Goal: Task Accomplishment & Management: Use online tool/utility

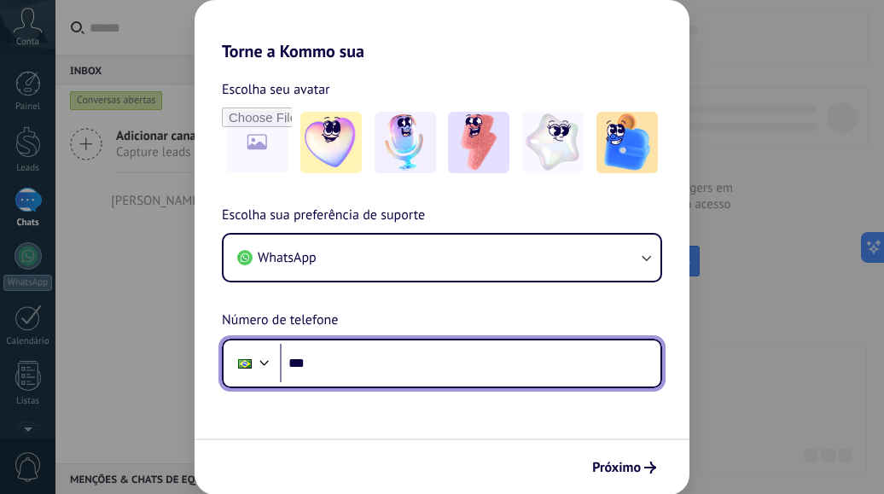
click at [353, 369] on input "***" at bounding box center [470, 363] width 381 height 39
type input "**********"
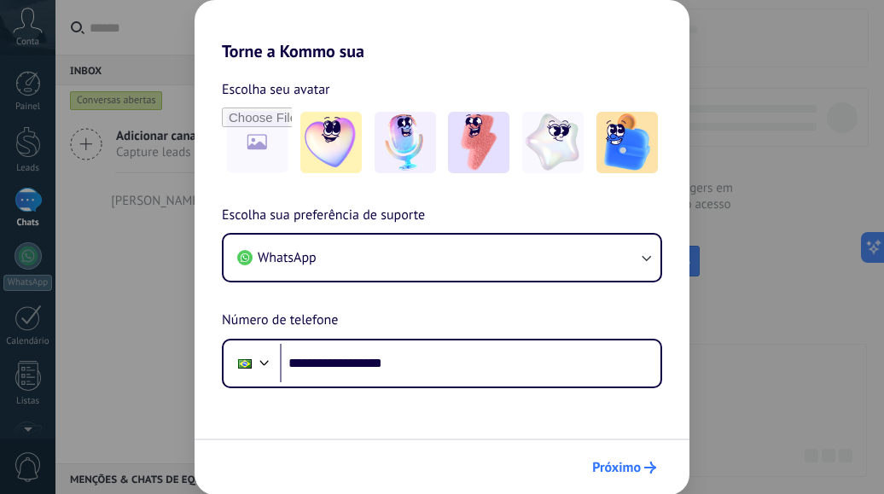
click at [639, 466] on span "Próximo" at bounding box center [616, 468] width 49 height 12
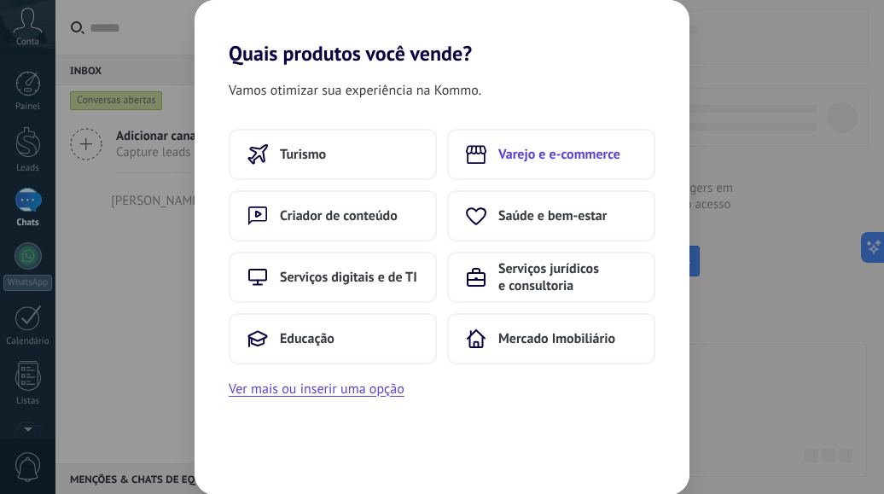
click at [517, 157] on span "Varejo e e-commerce" at bounding box center [560, 154] width 122 height 17
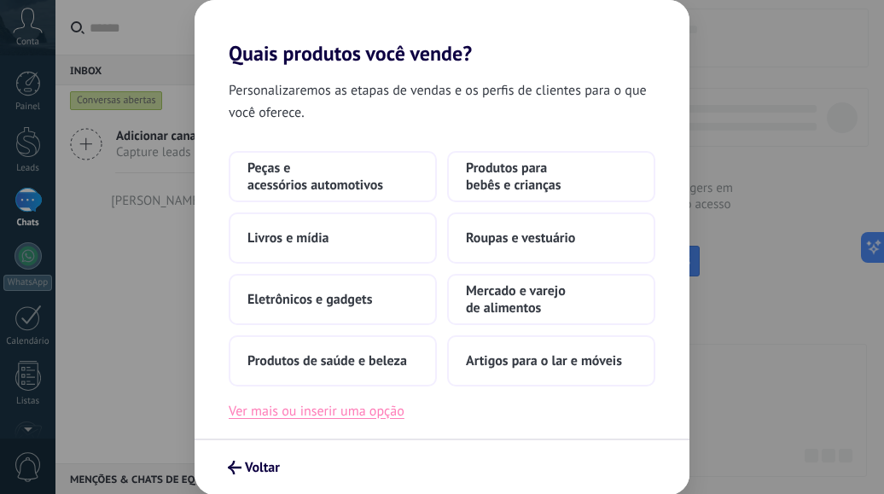
click at [282, 413] on button "Ver mais ou inserir uma opção" at bounding box center [317, 411] width 176 height 22
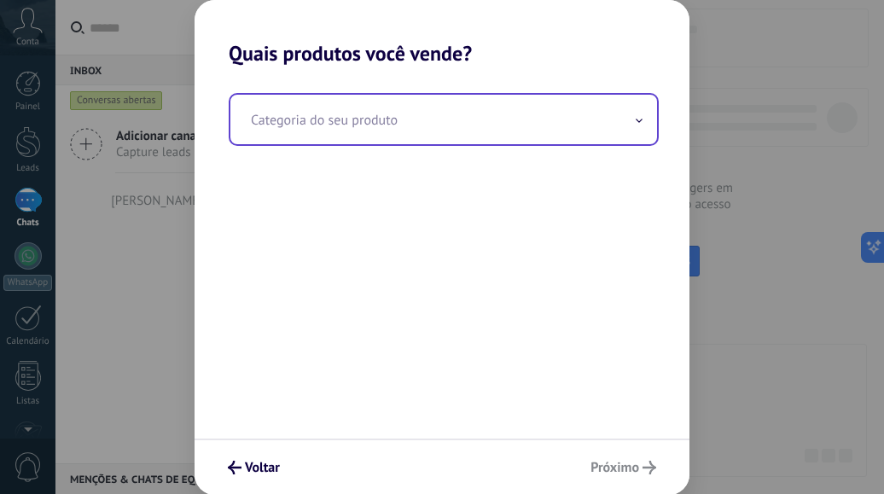
click at [346, 124] on input "text" at bounding box center [443, 120] width 427 height 50
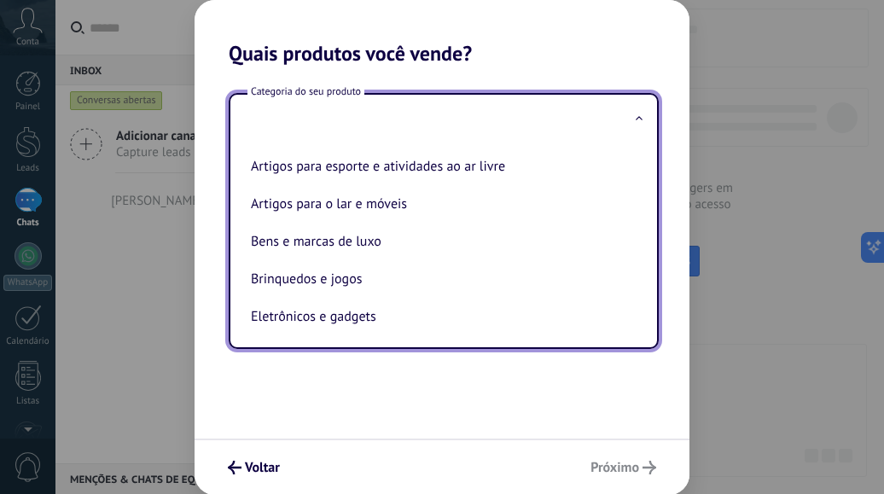
drag, startPoint x: 327, startPoint y: 121, endPoint x: 315, endPoint y: 122, distance: 12.0
click at [326, 120] on input "text" at bounding box center [443, 120] width 427 height 50
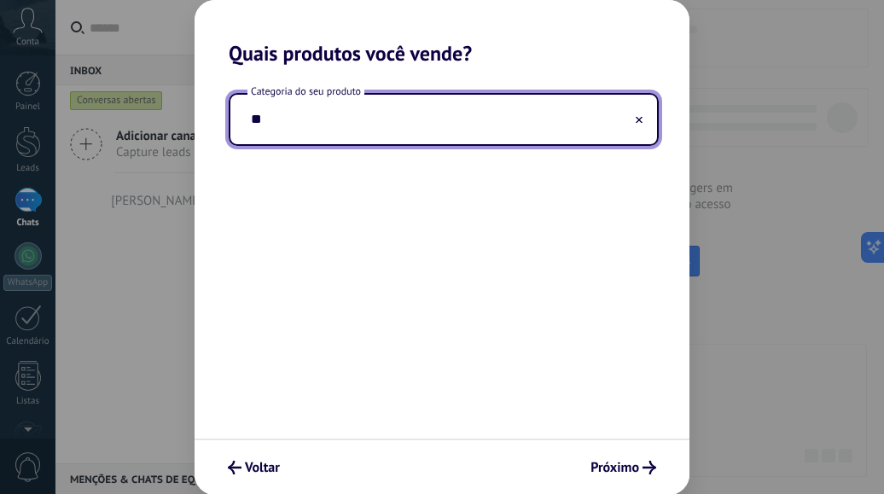
type input "*"
type input "**********"
click at [619, 464] on span "Próximo" at bounding box center [615, 468] width 49 height 12
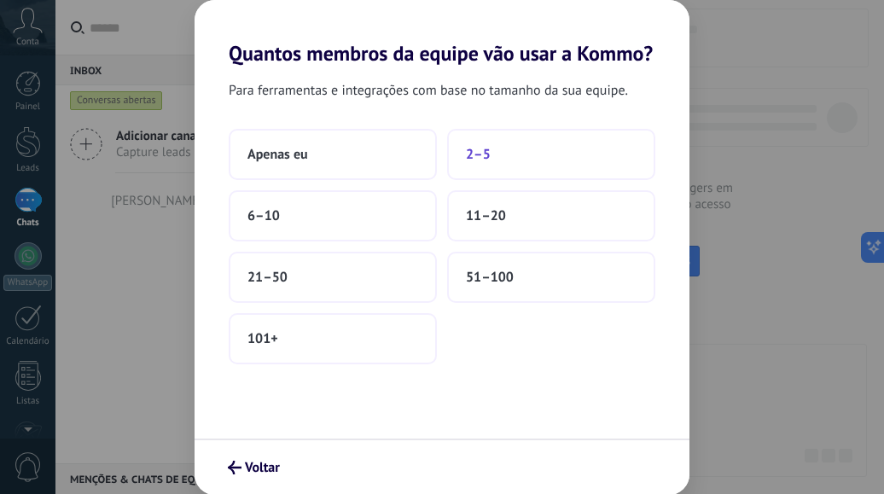
click at [519, 155] on button "2–5" at bounding box center [551, 154] width 208 height 51
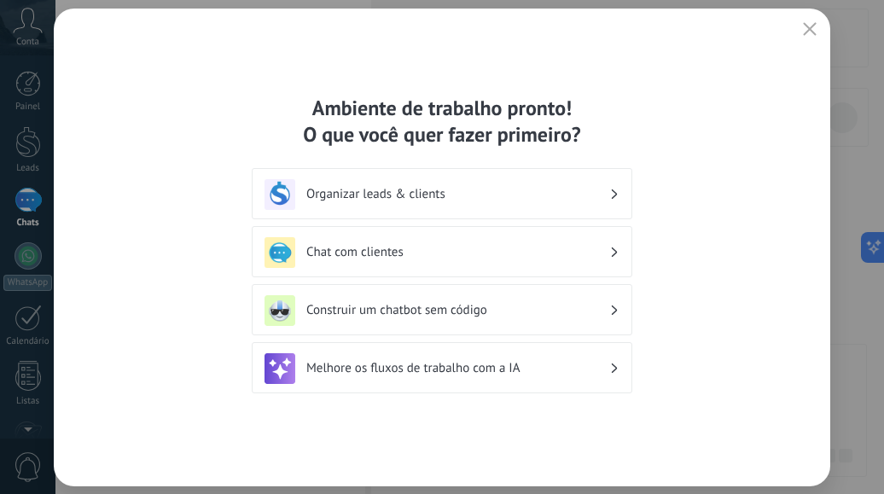
click at [365, 247] on h3 "Chat com clientes" at bounding box center [457, 252] width 303 height 16
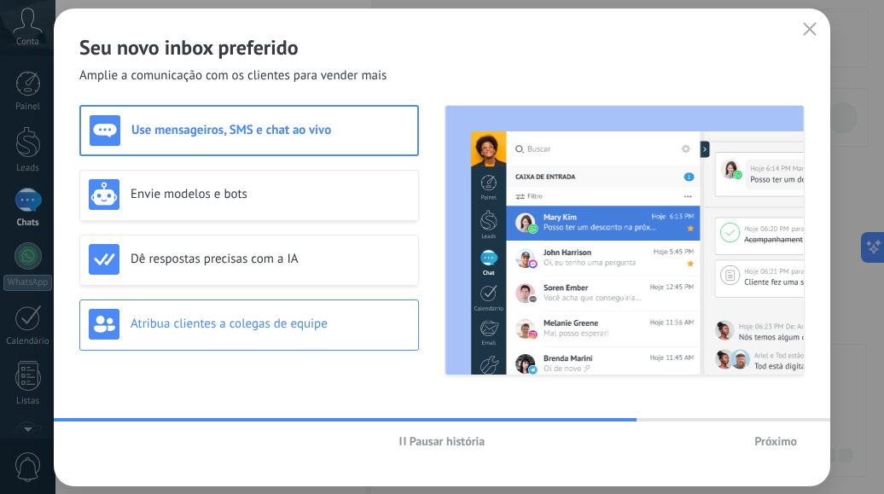
click at [285, 329] on h3 "Atribua clientes a colegas de equipe" at bounding box center [270, 324] width 279 height 16
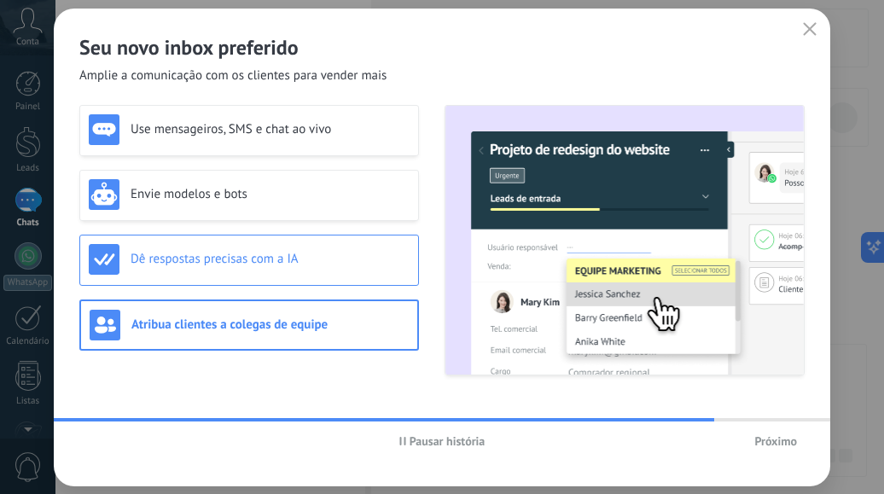
click at [295, 271] on div "Dê respostas precisas com a IA" at bounding box center [249, 259] width 321 height 31
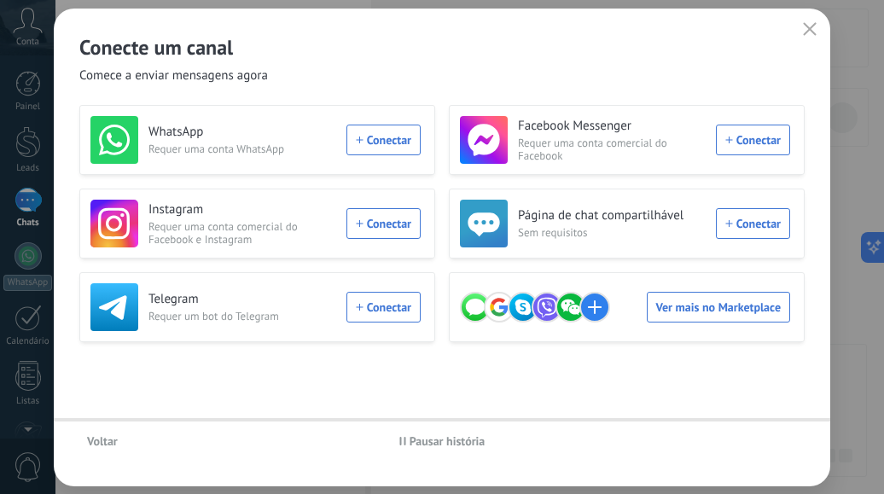
click at [778, 443] on div "Voltar Pausar história" at bounding box center [442, 441] width 777 height 39
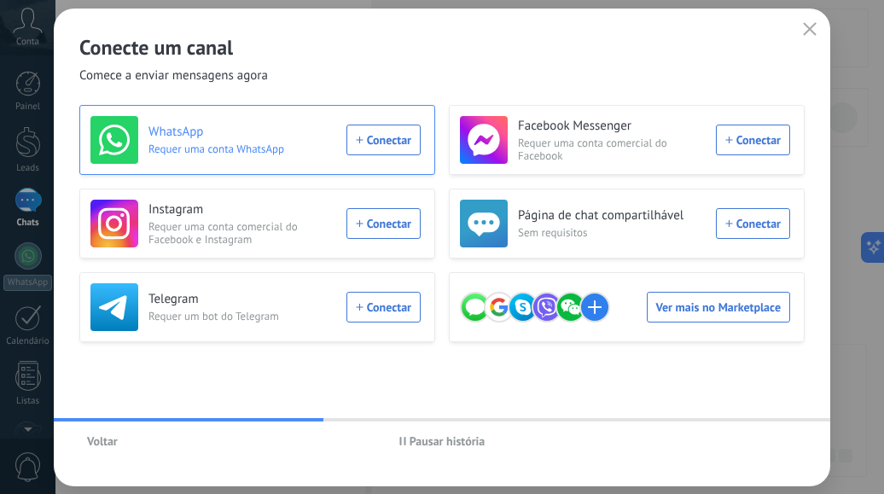
click at [394, 137] on div "WhatsApp Requer uma conta WhatsApp Conectar" at bounding box center [255, 140] width 330 height 48
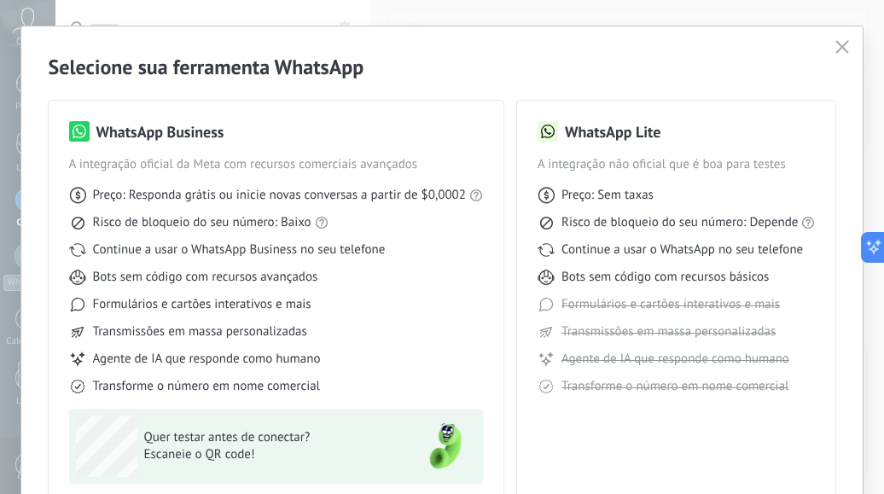
scroll to position [116, 0]
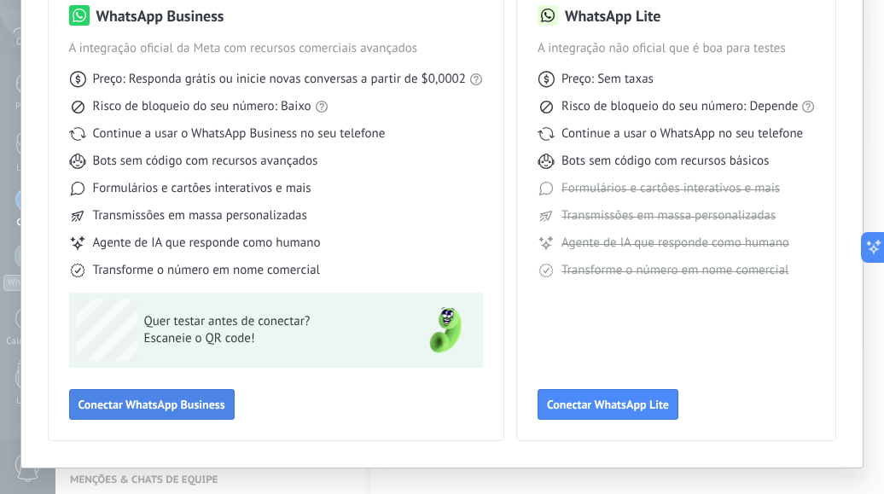
click at [147, 403] on span "Conectar WhatsApp Business" at bounding box center [152, 405] width 147 height 12
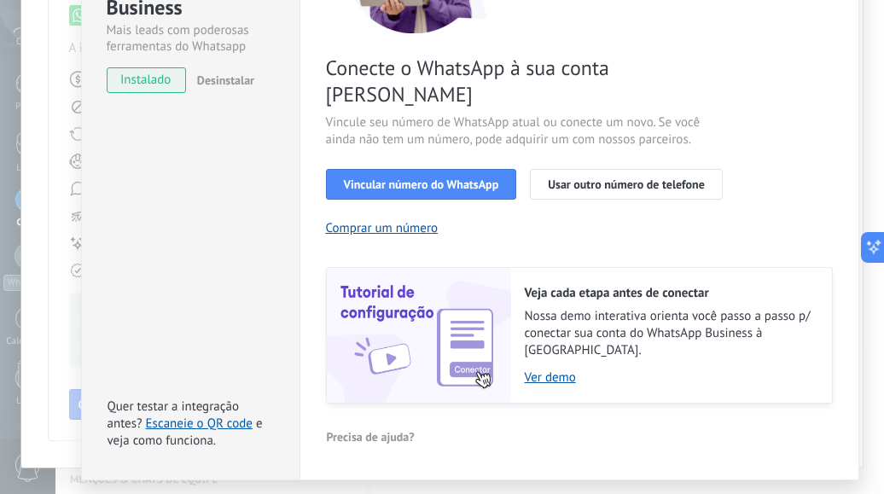
scroll to position [221, 0]
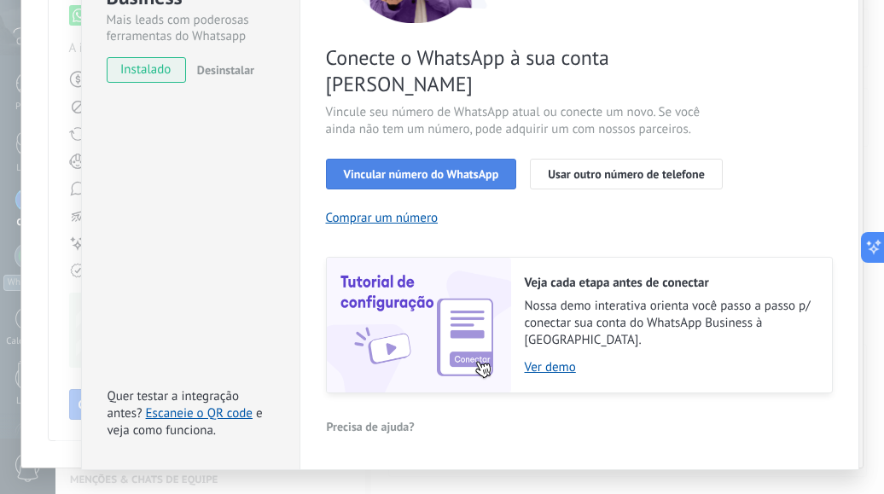
click at [433, 168] on span "Vincular número do WhatsApp" at bounding box center [421, 174] width 155 height 12
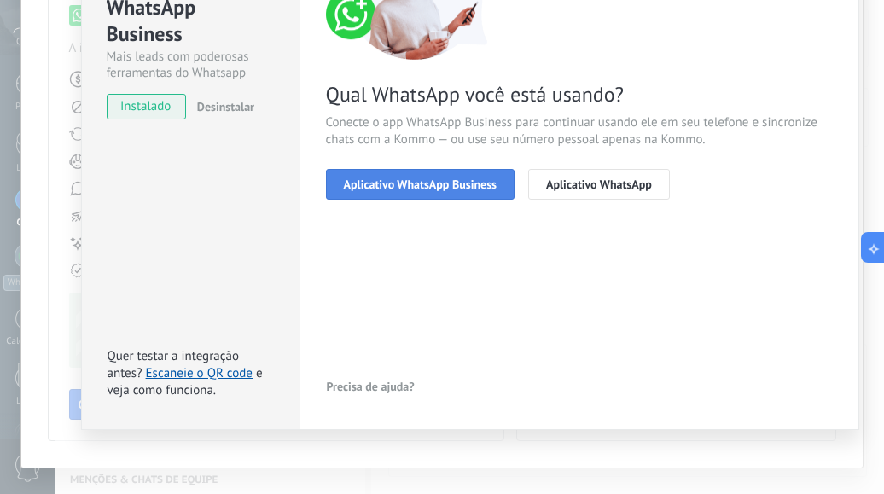
click at [479, 189] on span "Aplicativo WhatsApp Business" at bounding box center [420, 184] width 153 height 12
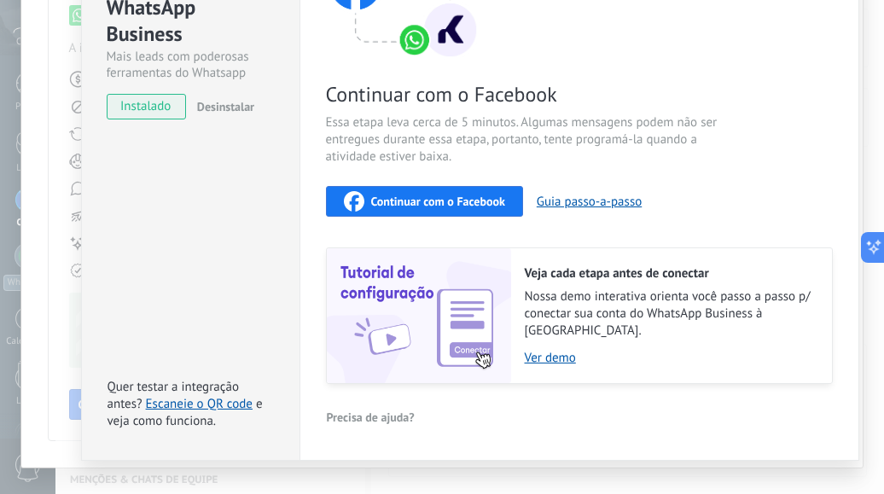
click at [465, 199] on span "Continuar com o Facebook" at bounding box center [438, 201] width 134 height 12
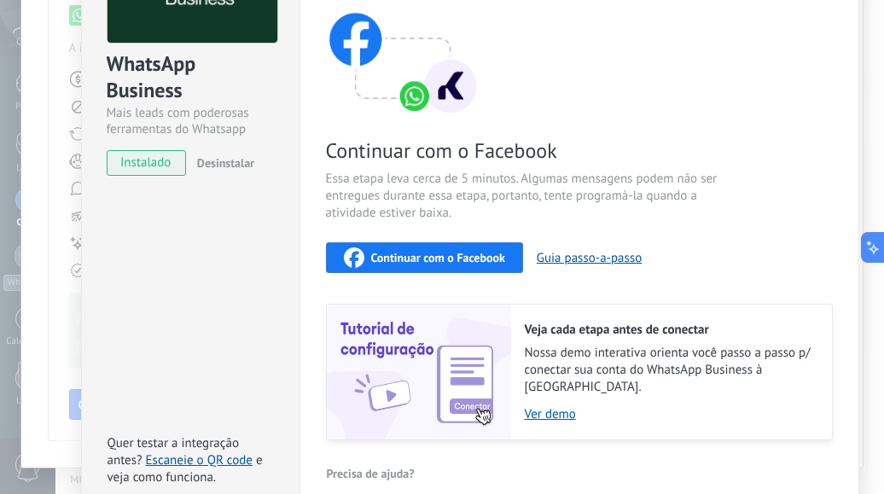
scroll to position [0, 0]
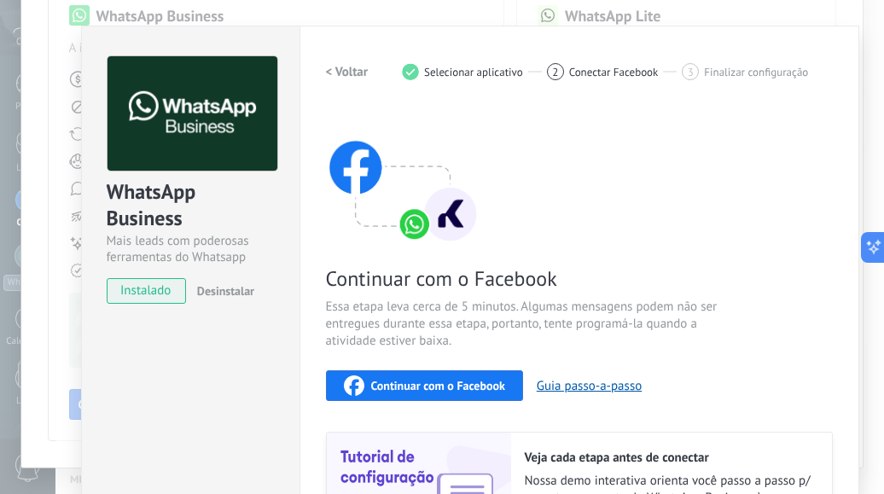
click at [343, 71] on h2 "< Voltar" at bounding box center [347, 72] width 43 height 16
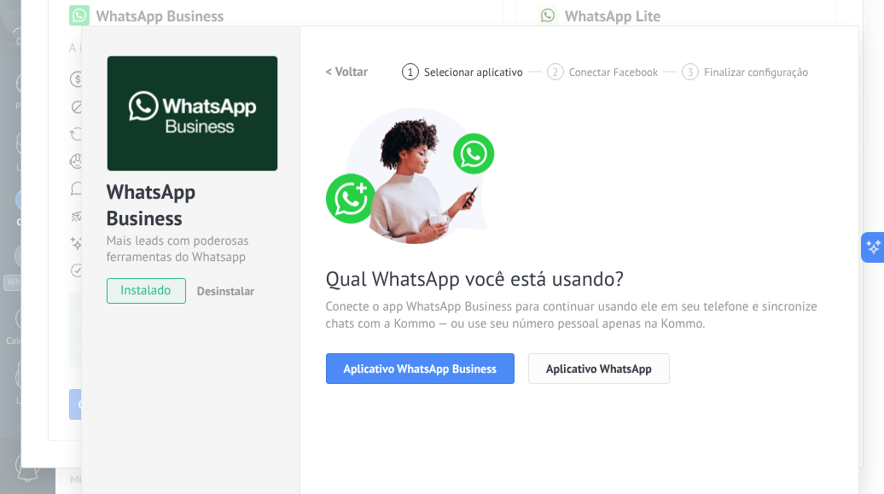
click at [598, 374] on span "Aplicativo WhatsApp" at bounding box center [599, 369] width 106 height 12
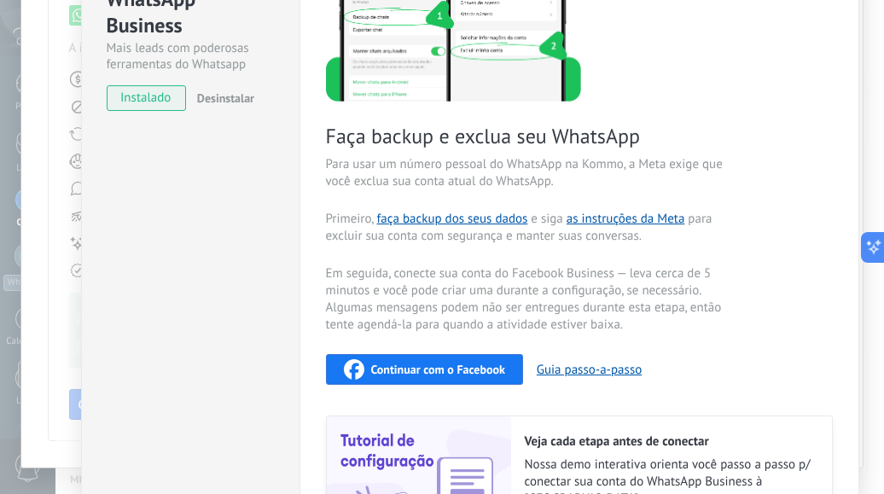
scroll to position [122, 0]
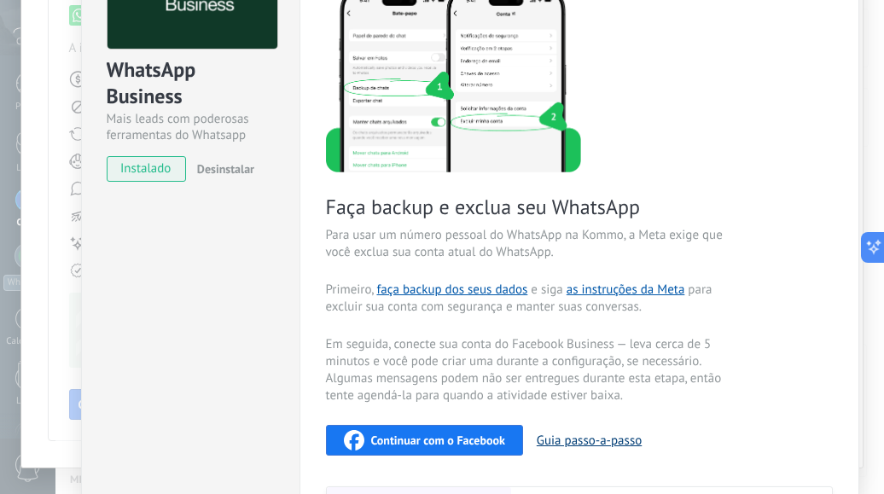
click at [603, 439] on button "Guia passo-a-passo" at bounding box center [589, 441] width 105 height 16
click at [119, 169] on span "instalado" at bounding box center [147, 169] width 78 height 26
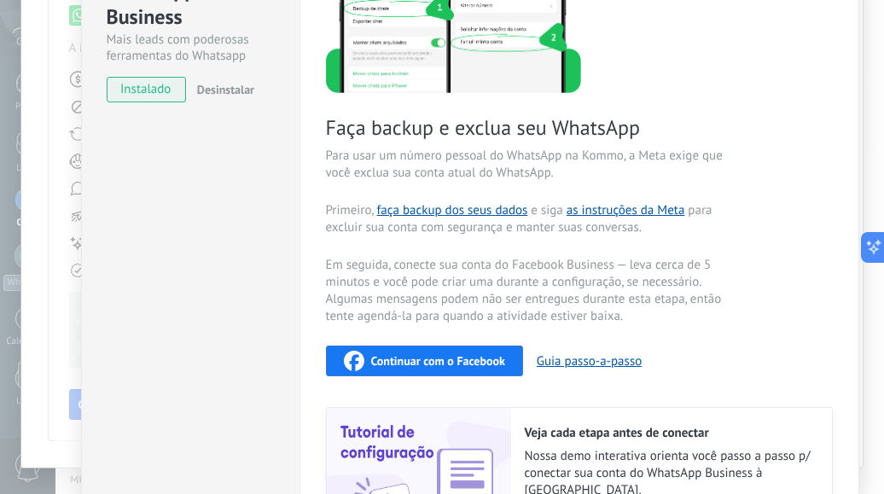
scroll to position [378, 0]
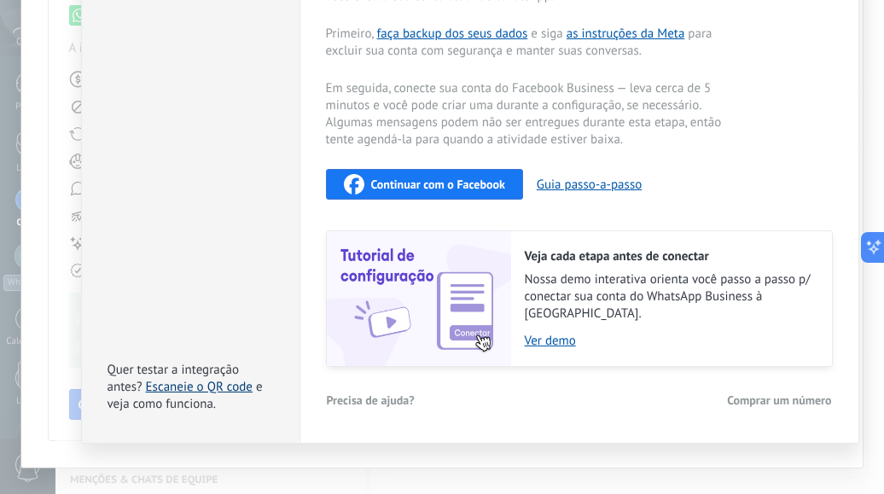
click at [232, 379] on link "Escaneie o QR code" at bounding box center [199, 387] width 107 height 16
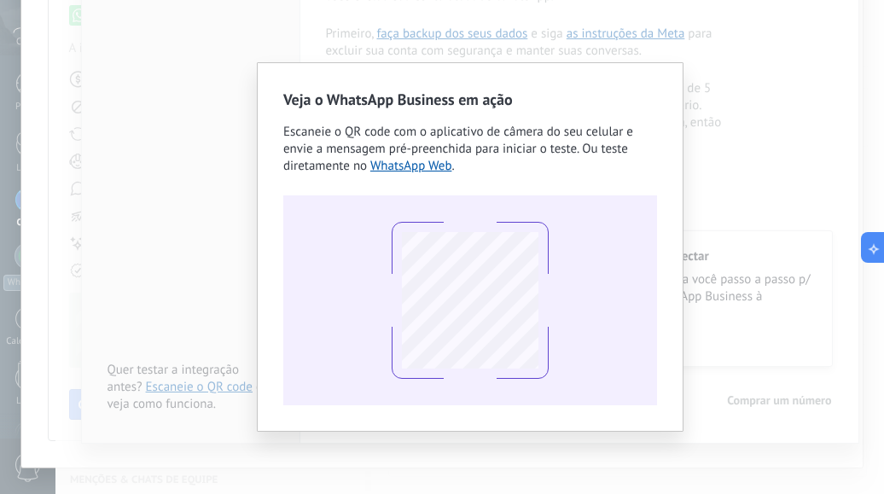
click at [752, 149] on div "Veja o WhatsApp Business em ação Escaneie o QR code com o aplicativo de câmera …" at bounding box center [469, 247] width 829 height 494
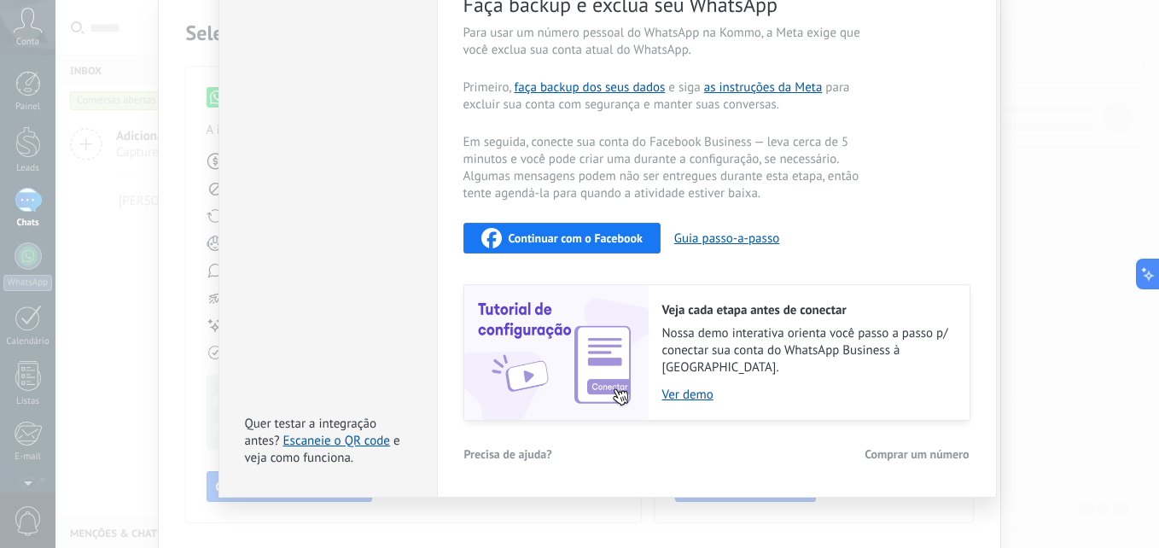
scroll to position [0, 0]
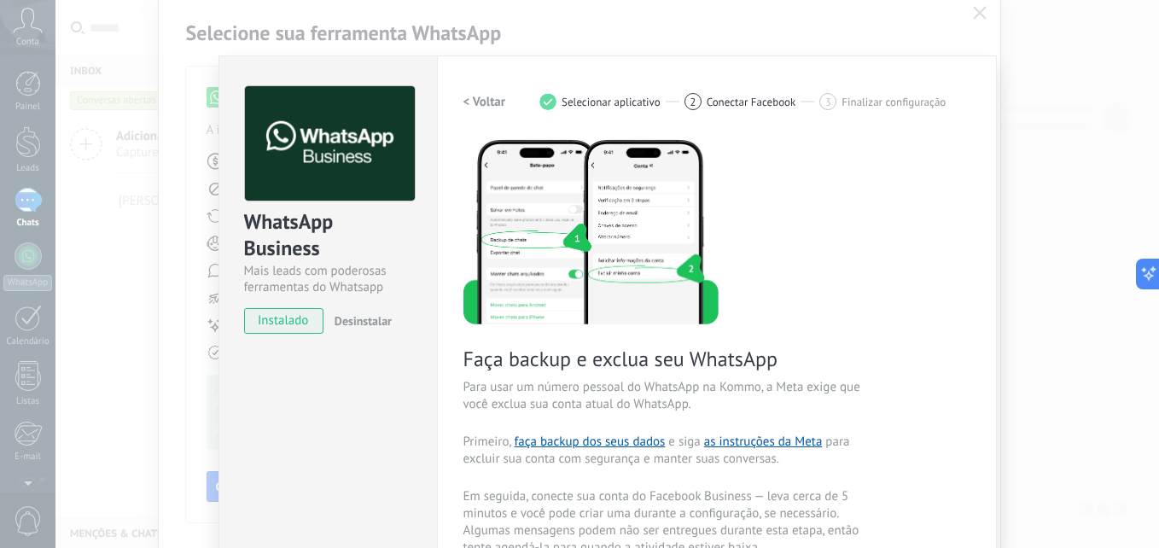
click at [871, 12] on div "WhatsApp Business Mais leads com poderosas ferramentas do Whatsapp instalado De…" at bounding box center [607, 274] width 1104 height 548
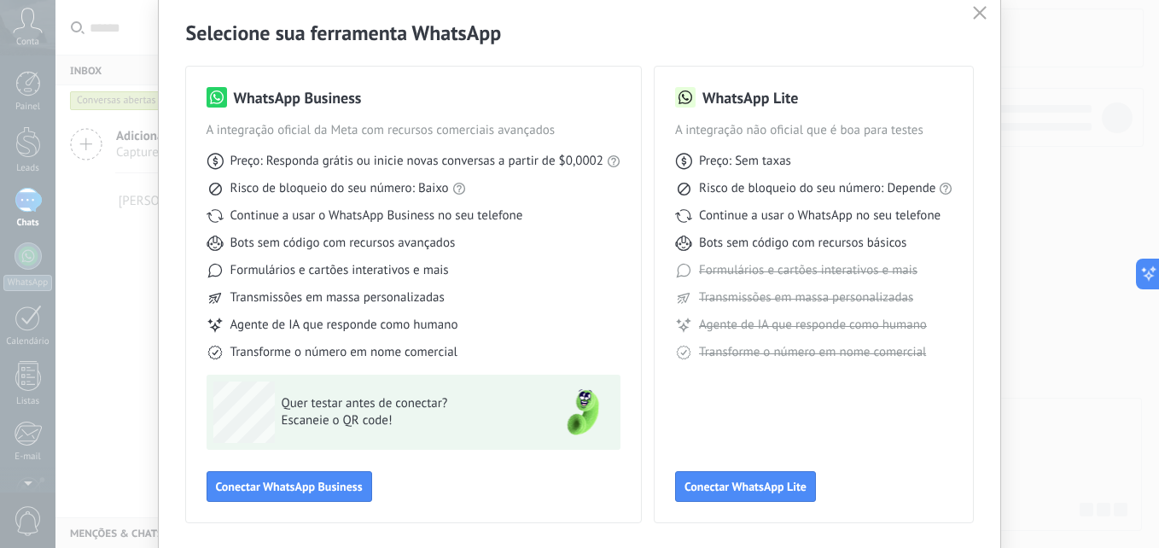
click at [871, 15] on icon "button" at bounding box center [980, 13] width 14 height 14
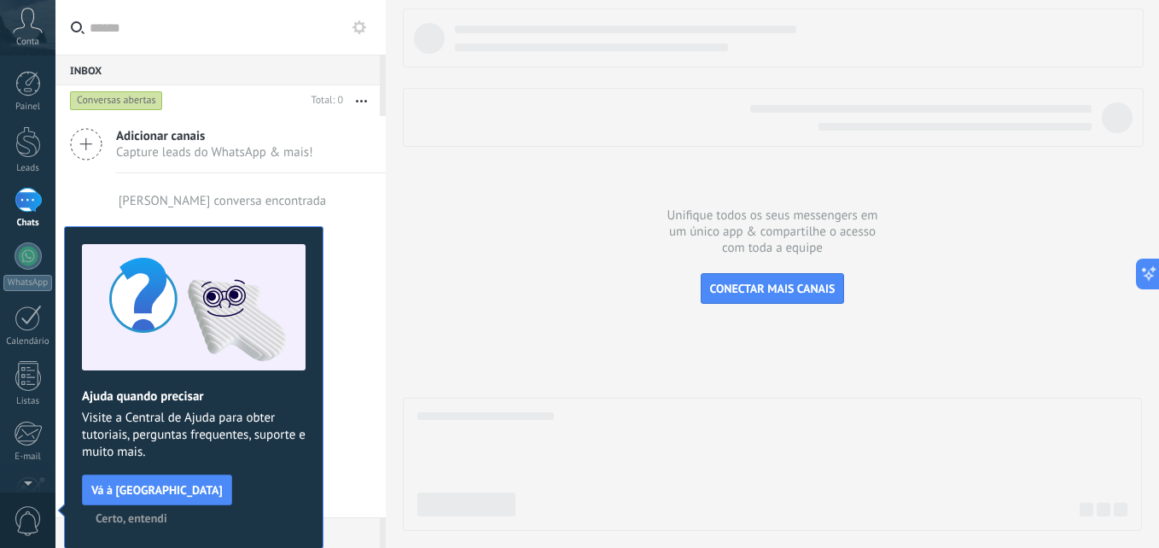
click at [149, 101] on div "Conversas abertas" at bounding box center [116, 100] width 93 height 20
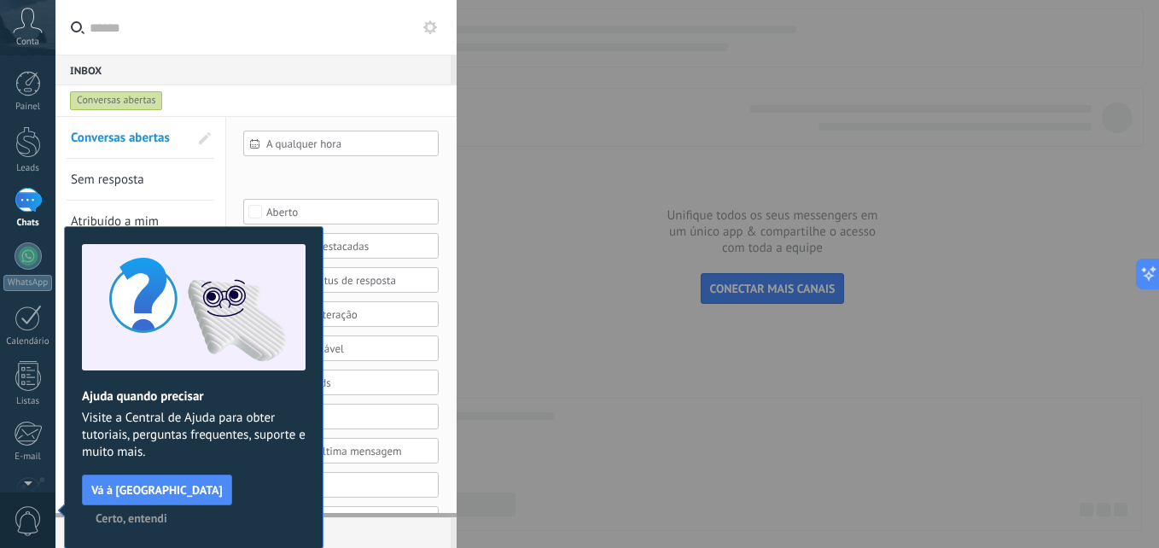
click at [149, 101] on div "Conversas abertas" at bounding box center [116, 100] width 93 height 20
click at [167, 493] on span "Certo, entendi" at bounding box center [132, 518] width 72 height 12
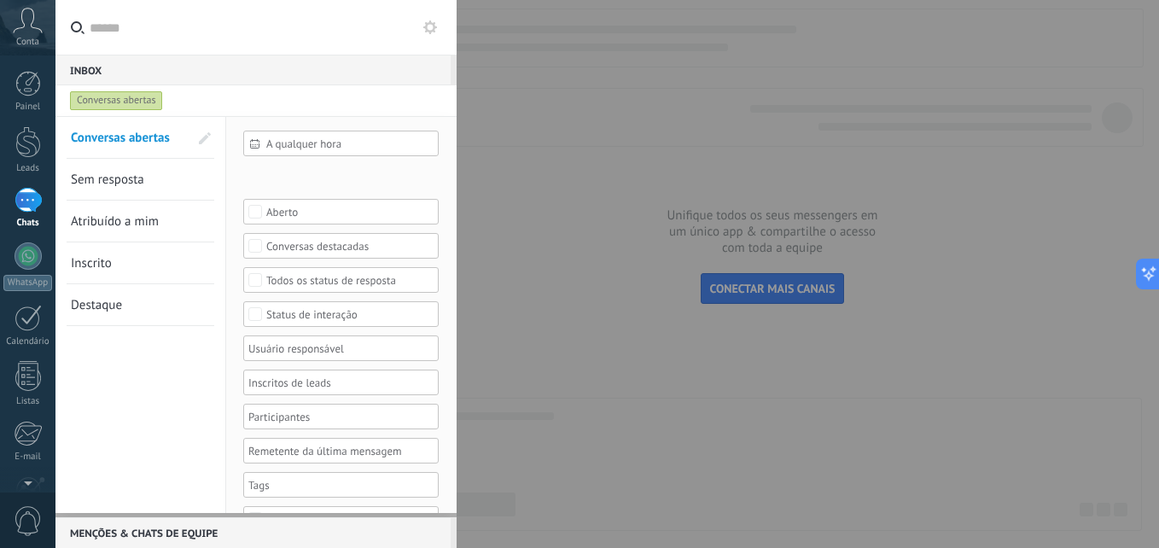
click at [135, 166] on link "Sem resposta" at bounding box center [130, 179] width 118 height 41
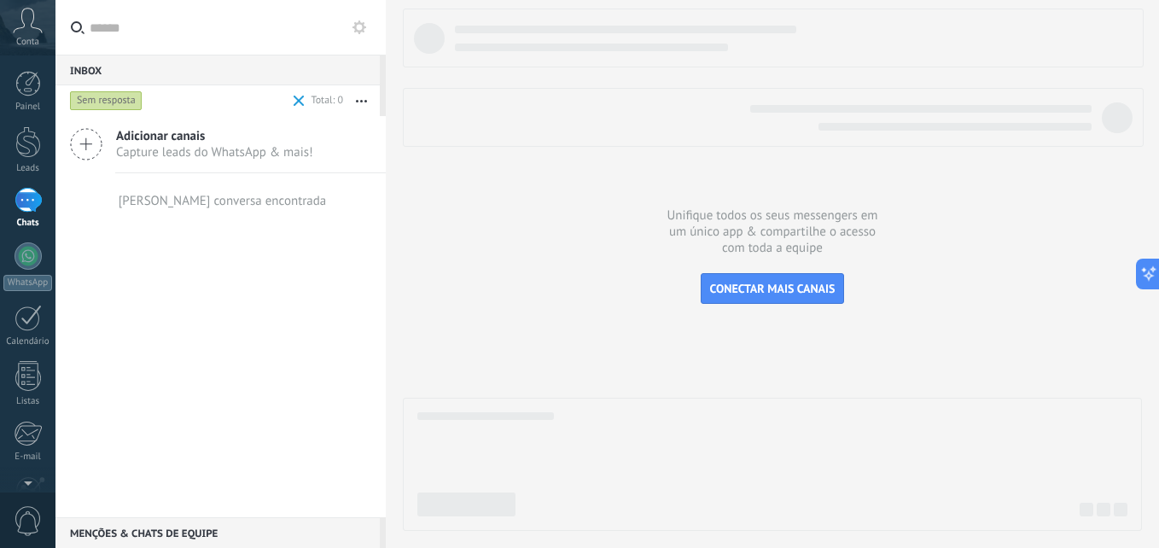
click at [127, 145] on span "Capture leads do WhatsApp & mais!" at bounding box center [214, 152] width 197 height 16
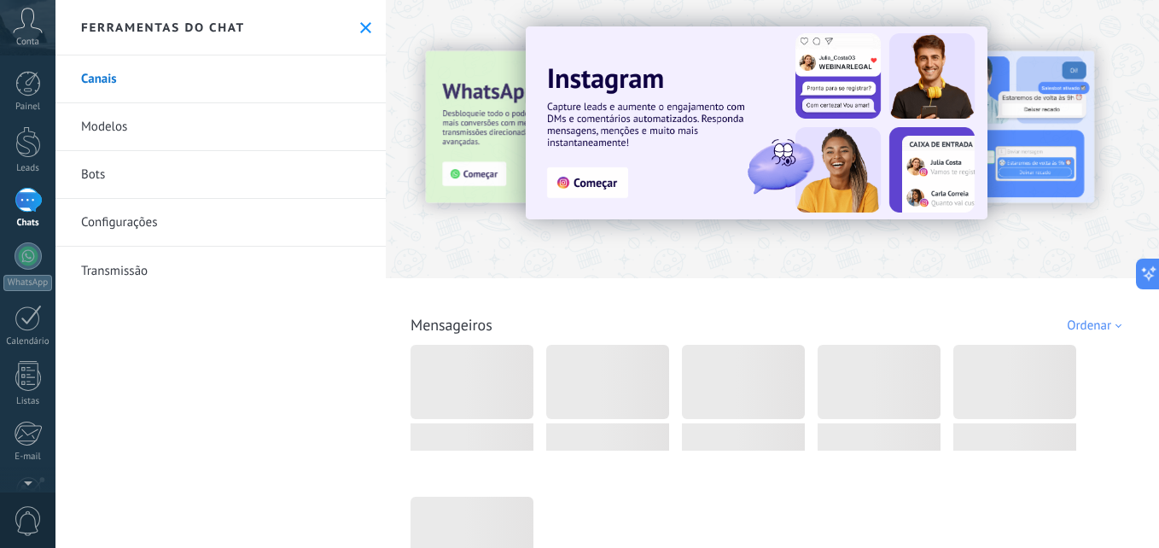
click at [360, 28] on use at bounding box center [365, 27] width 11 height 11
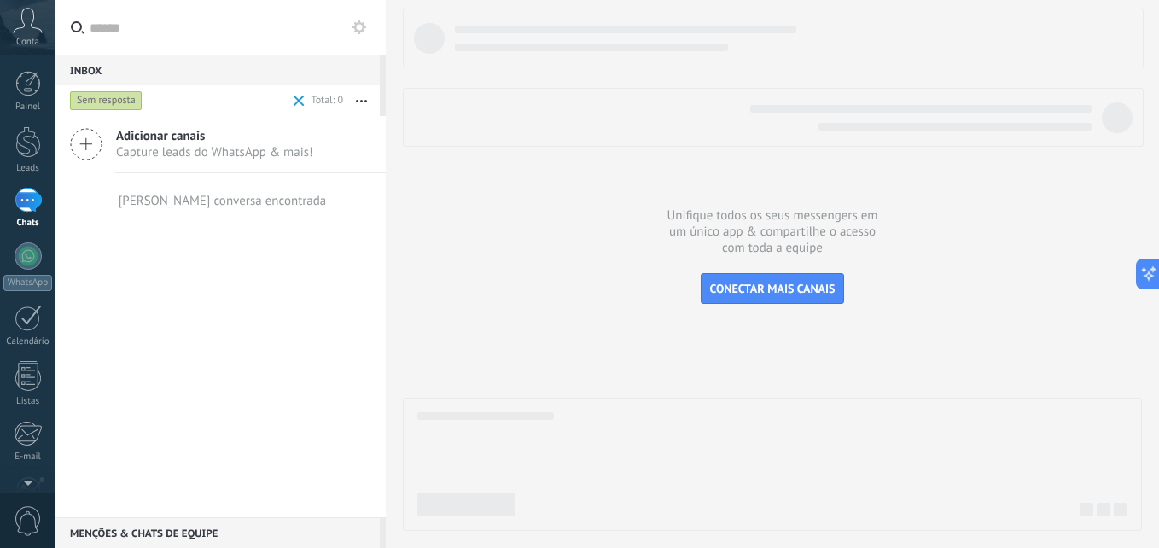
click at [38, 195] on div at bounding box center [28, 200] width 27 height 25
click at [751, 289] on span "CONECTAR MAIS CANAIS" at bounding box center [772, 288] width 125 height 15
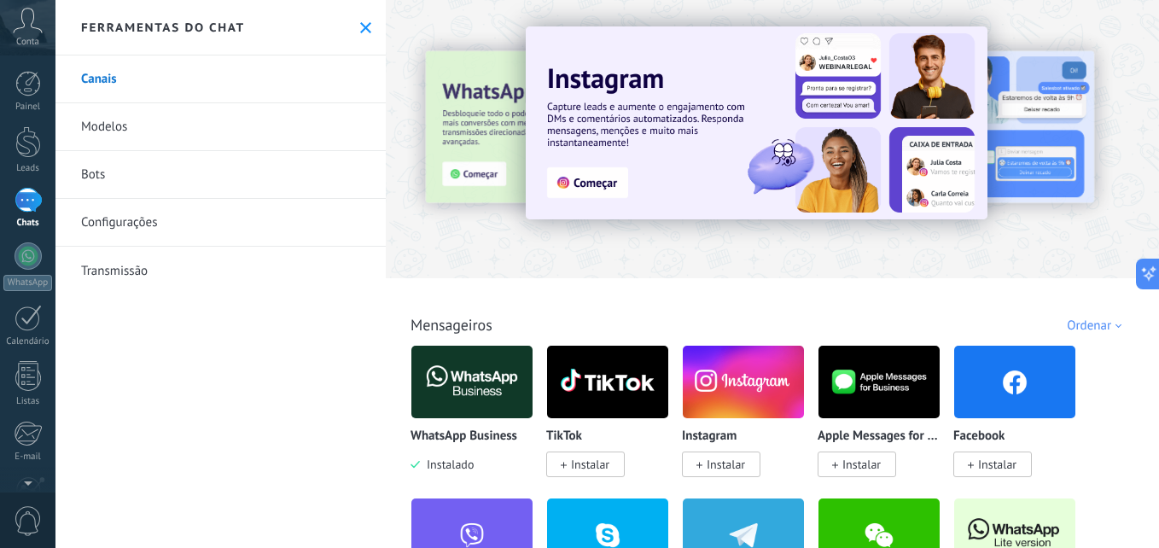
click at [465, 387] on img at bounding box center [471, 382] width 121 height 83
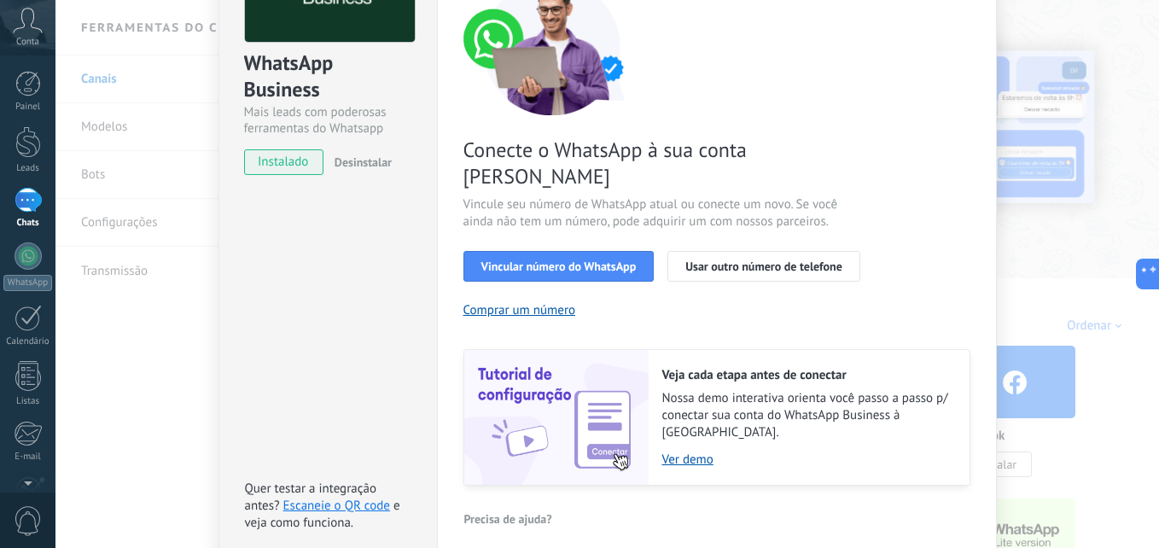
scroll to position [171, 0]
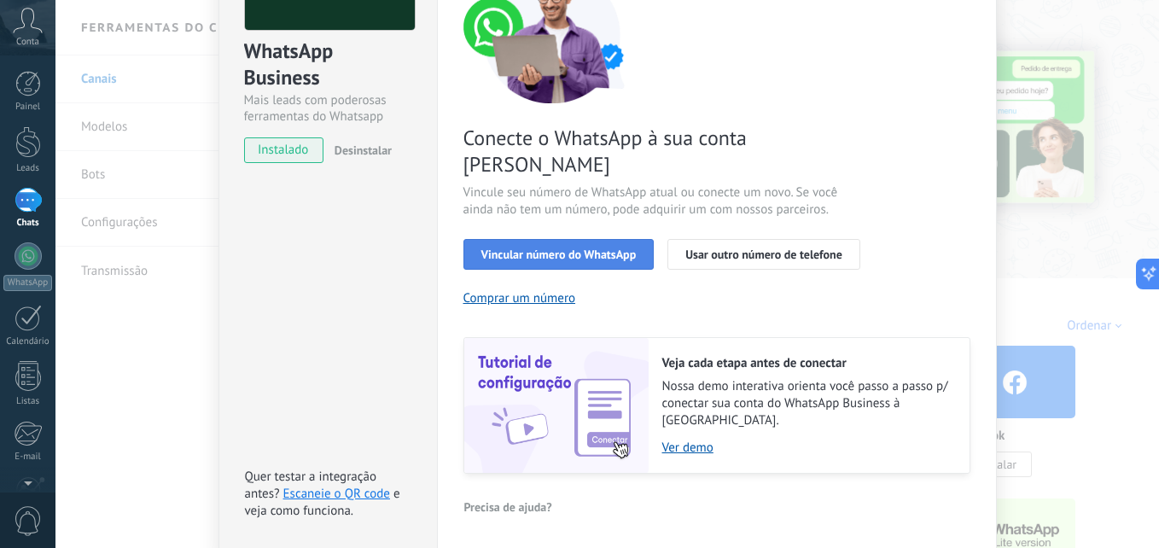
click at [593, 248] on span "Vincular número do WhatsApp" at bounding box center [558, 254] width 155 height 12
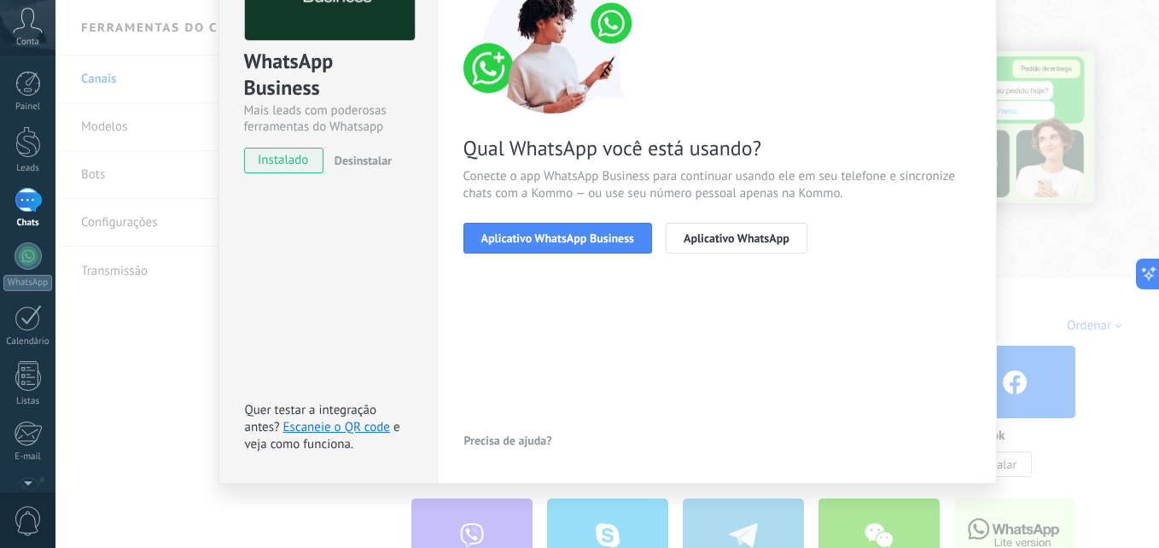
scroll to position [160, 0]
click at [589, 242] on span "Aplicativo WhatsApp Business" at bounding box center [557, 238] width 153 height 12
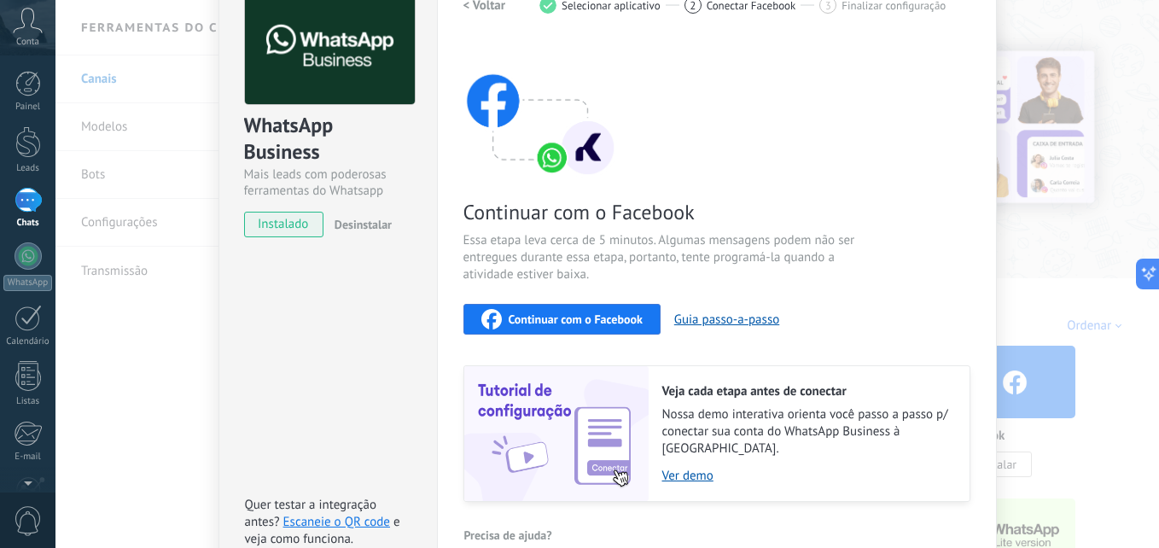
scroll to position [0, 0]
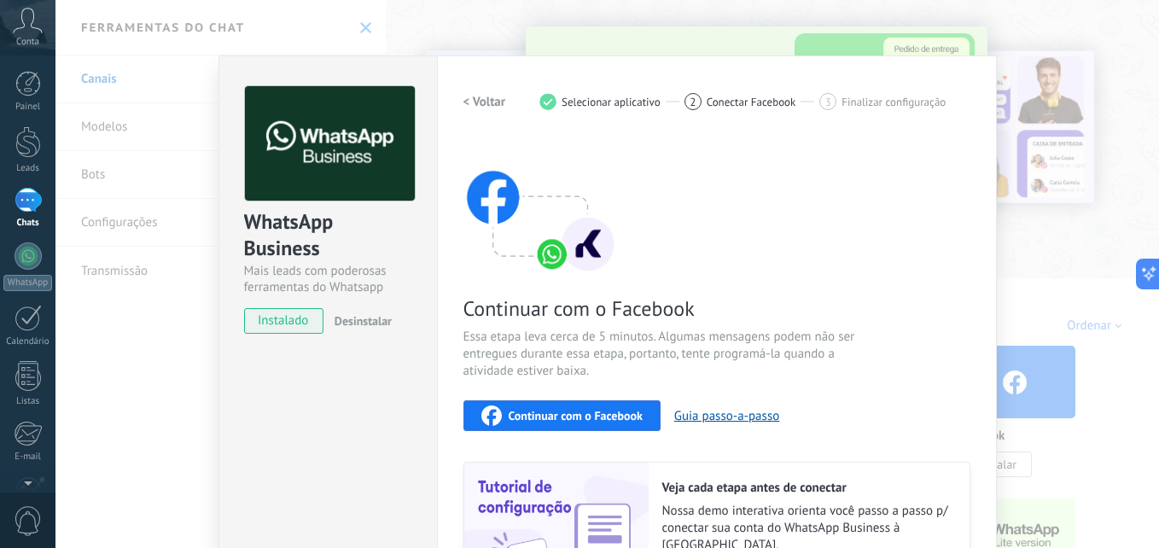
click at [477, 92] on button "< Voltar" at bounding box center [485, 101] width 43 height 31
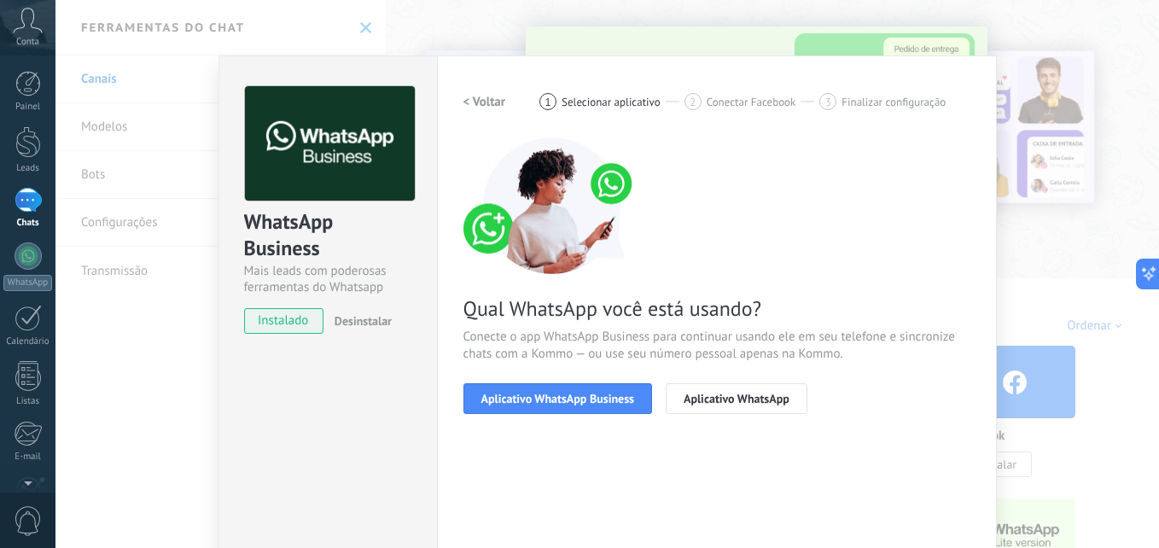
click at [359, 324] on span "Desinstalar" at bounding box center [363, 320] width 57 height 15
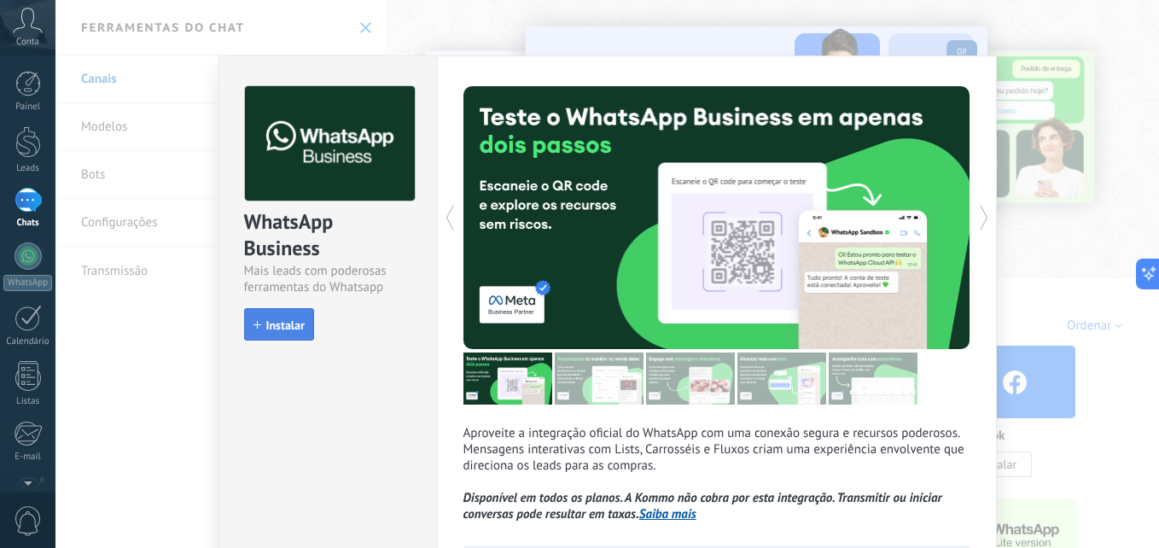
click at [285, 319] on span "Instalar" at bounding box center [285, 325] width 38 height 12
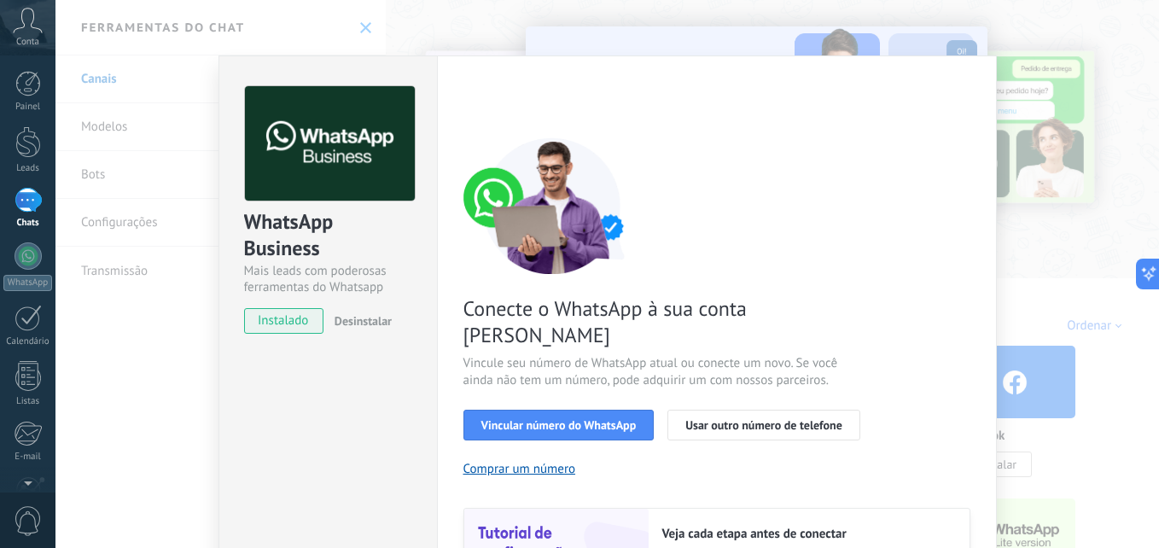
click at [324, 493] on div "WhatsApp Business Mais leads com poderosas ferramentas do Whatsapp instalado De…" at bounding box center [328, 388] width 219 height 666
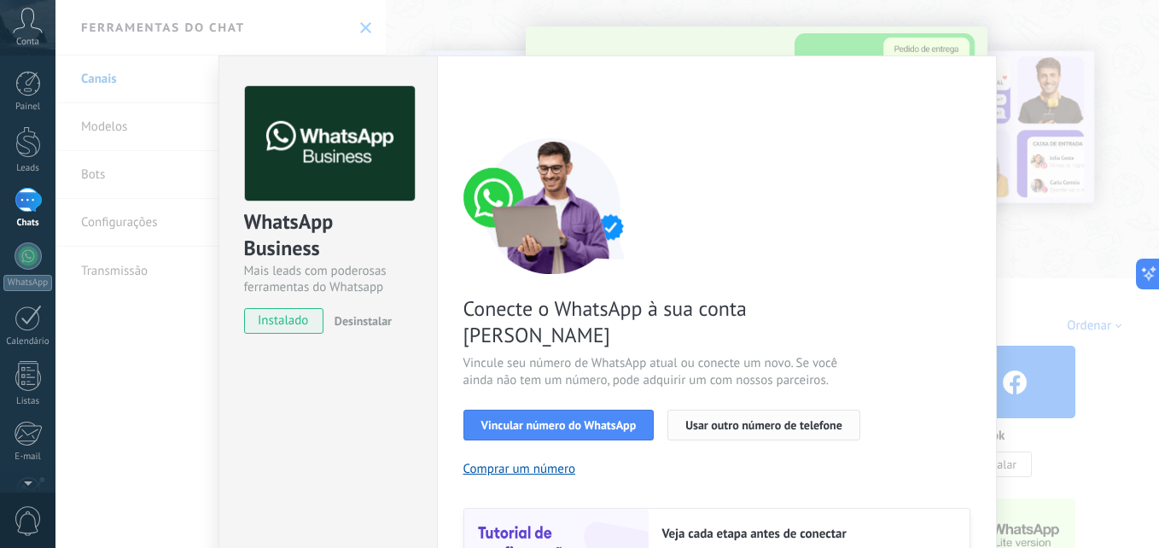
click at [756, 419] on span "Usar outro número de telefone" at bounding box center [764, 425] width 157 height 12
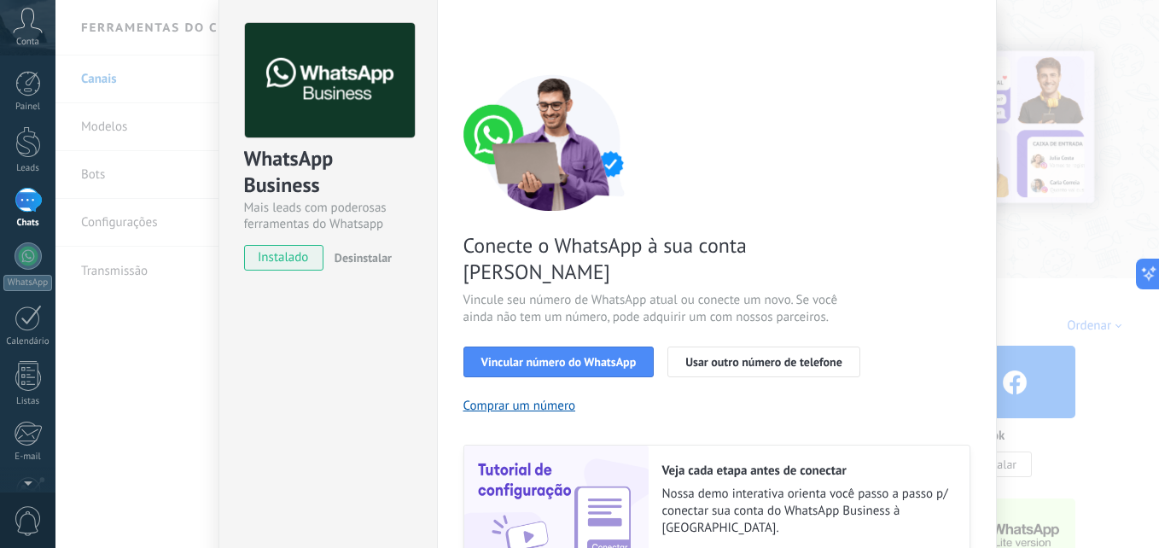
scroll to position [197, 0]
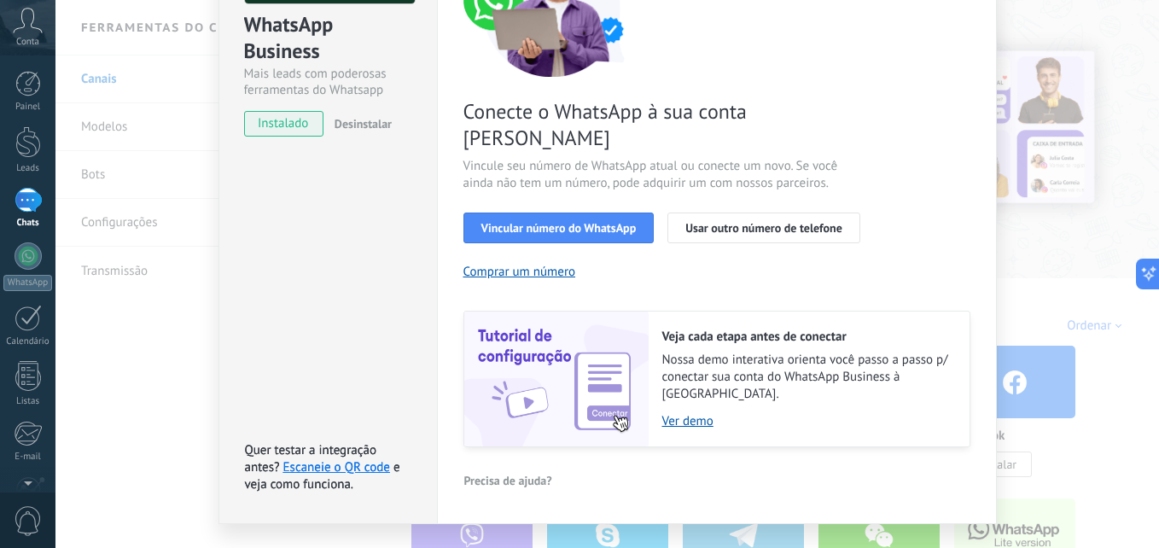
click at [871, 296] on div "WhatsApp Business Mais leads com poderosas ferramentas do Whatsapp instalado De…" at bounding box center [607, 274] width 1104 height 548
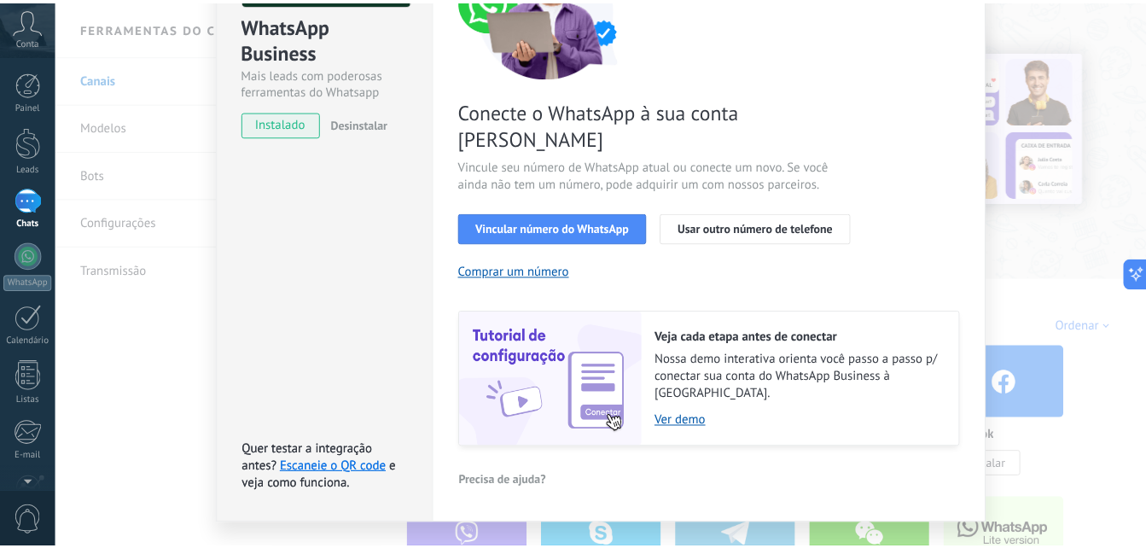
scroll to position [0, 0]
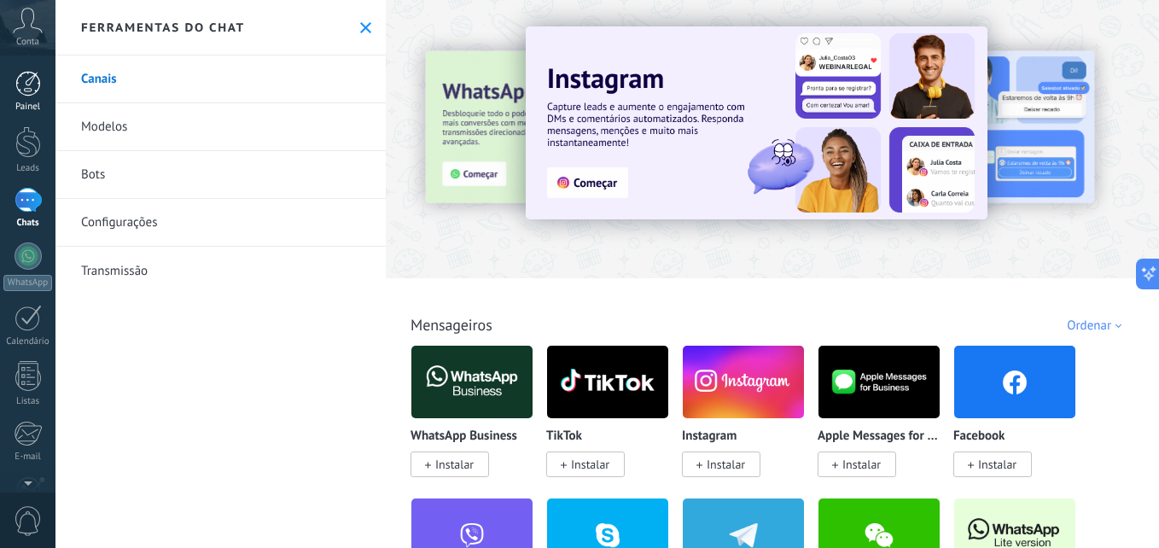
click at [26, 93] on div at bounding box center [28, 84] width 26 height 26
